Goal: Transaction & Acquisition: Purchase product/service

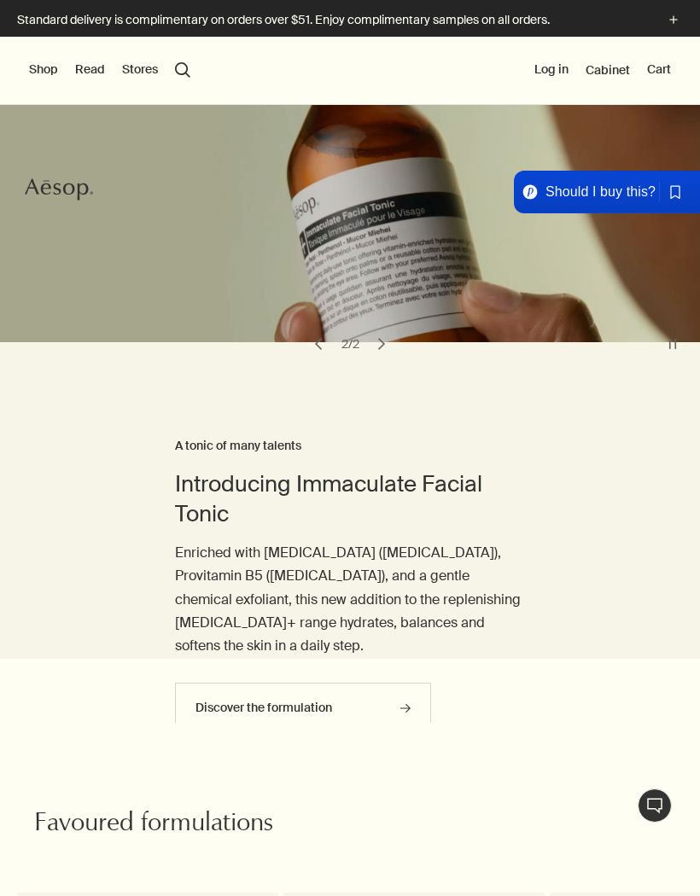
click at [48, 68] on button "Shop" at bounding box center [43, 69] width 29 height 17
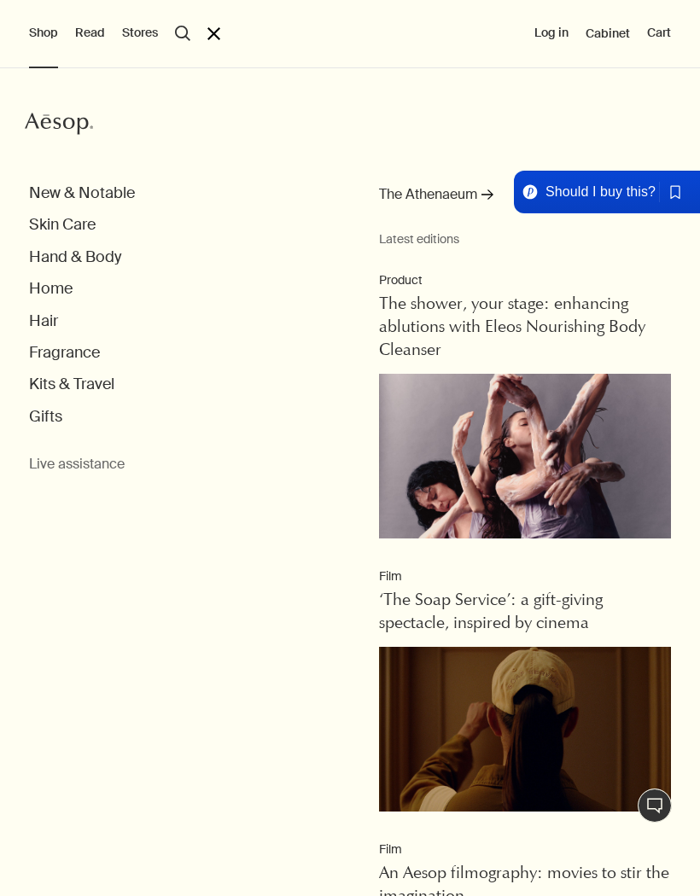
click at [91, 381] on button "Kits & Travel" at bounding box center [71, 385] width 85 height 20
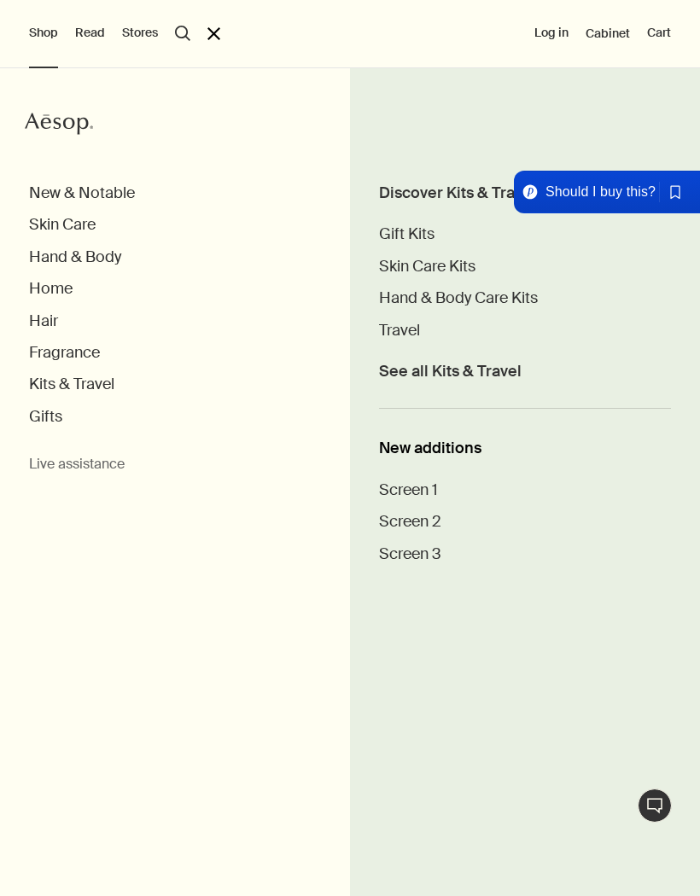
click at [477, 366] on span "See all Kits & Travel" at bounding box center [450, 372] width 143 height 20
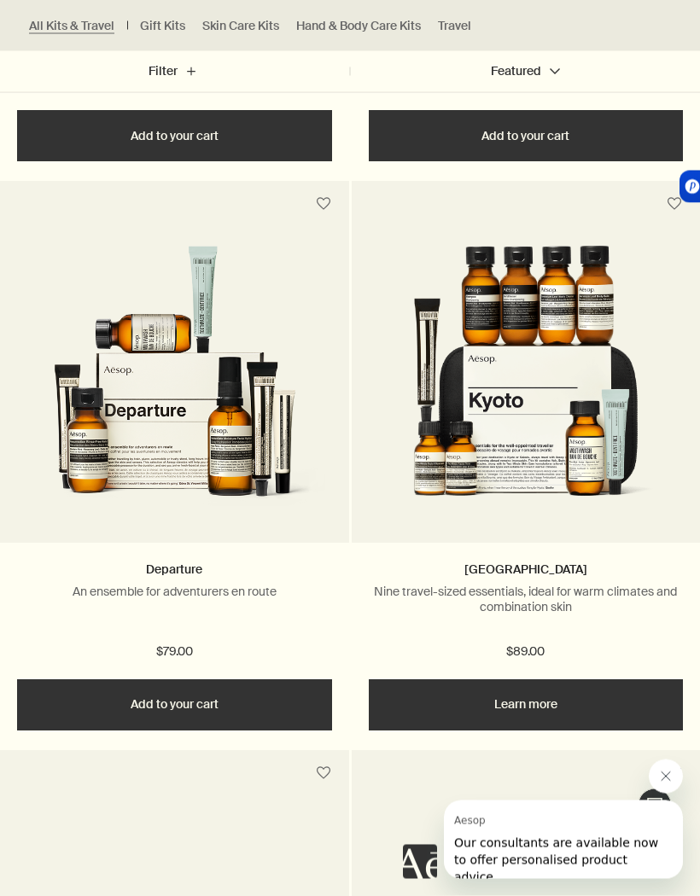
scroll to position [6398, 0]
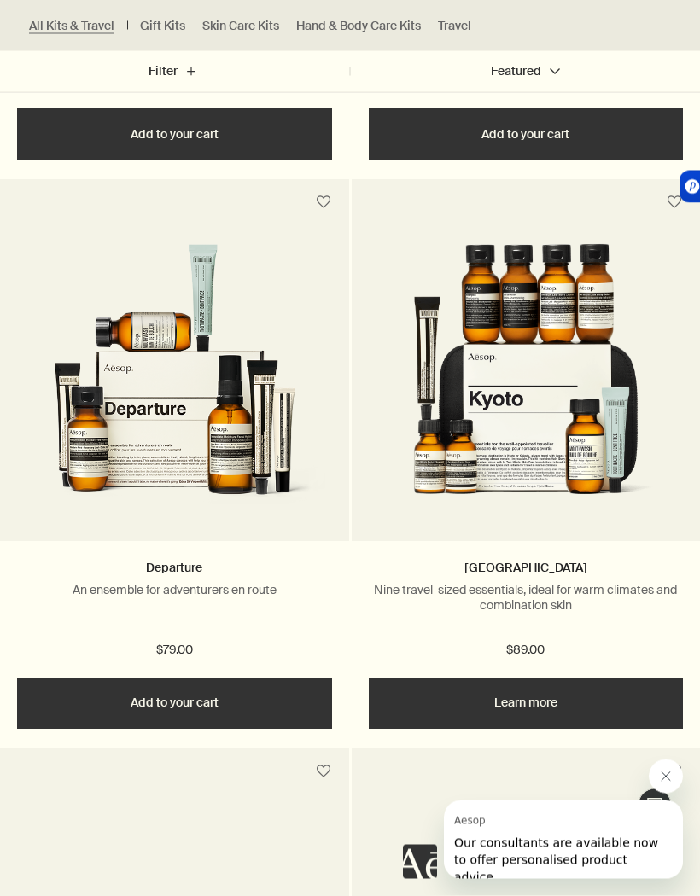
click at [517, 693] on link "Learn more" at bounding box center [526, 703] width 315 height 51
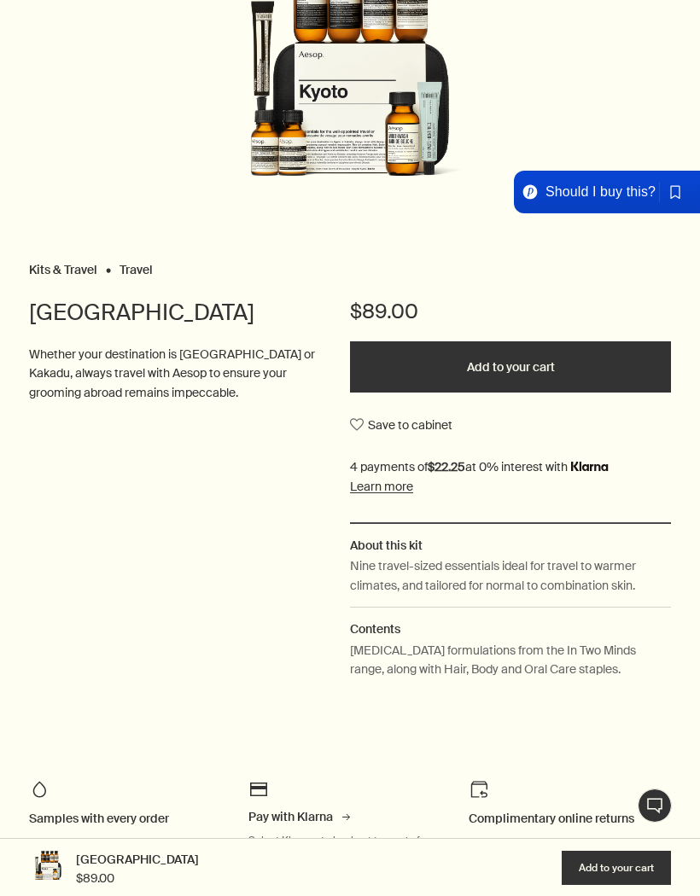
scroll to position [236, 0]
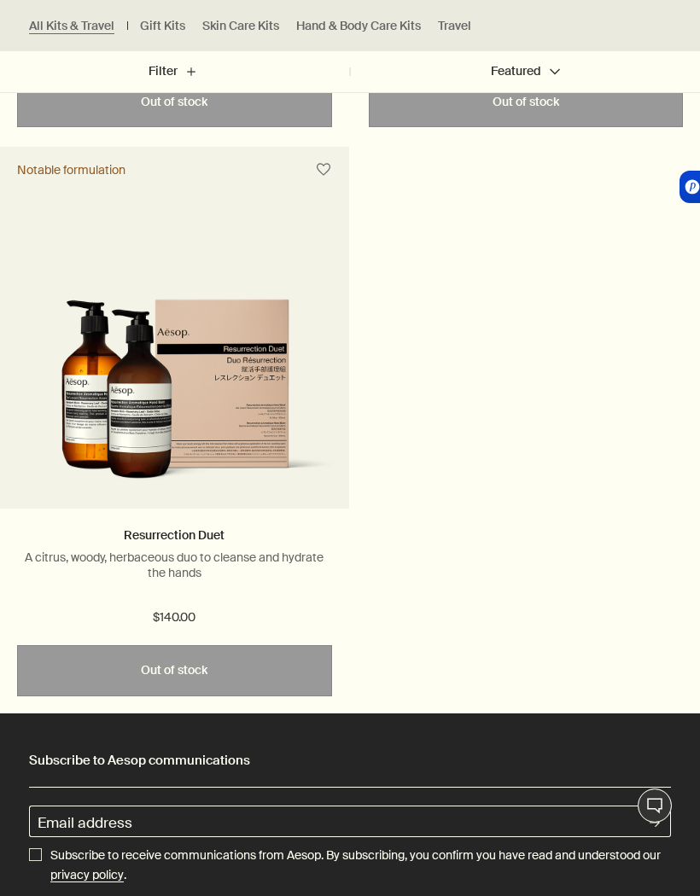
scroll to position [8145, 0]
